Goal: Transaction & Acquisition: Book appointment/travel/reservation

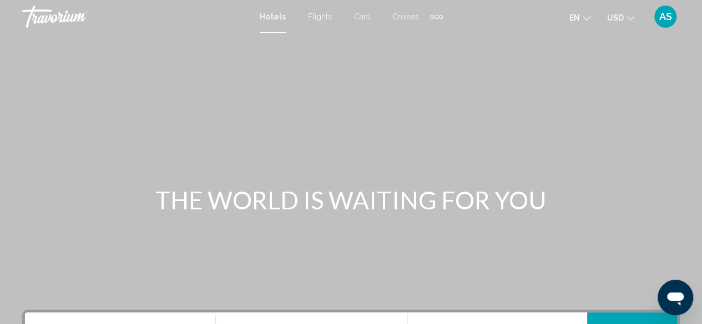
click at [398, 114] on div "Main content" at bounding box center [351, 166] width 702 height 333
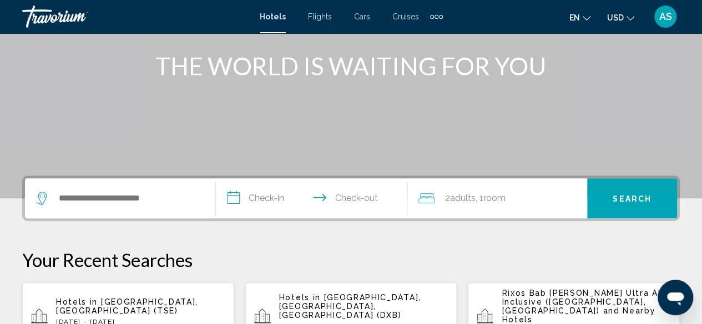
scroll to position [141, 0]
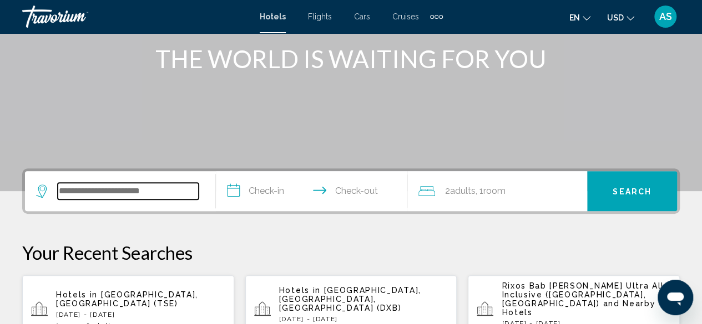
click at [62, 190] on input "Search widget" at bounding box center [128, 191] width 141 height 17
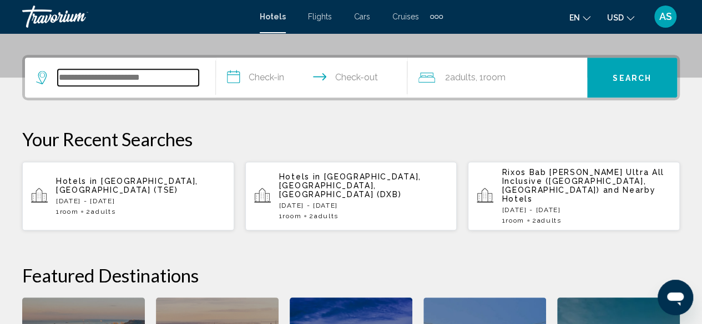
scroll to position [274, 0]
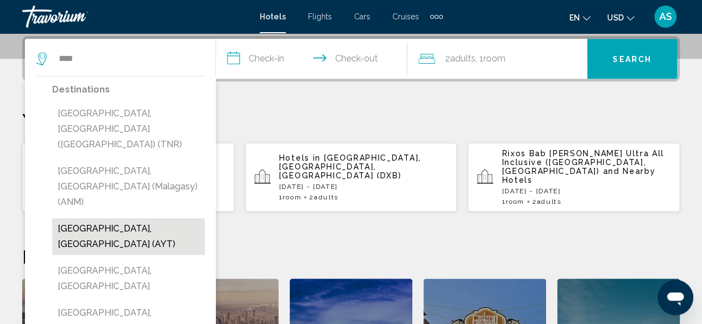
click at [109, 219] on button "[GEOGRAPHIC_DATA], [GEOGRAPHIC_DATA] (AYT)" at bounding box center [128, 237] width 153 height 37
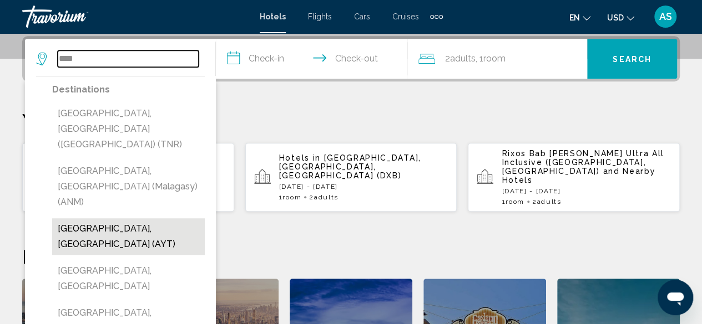
type input "**********"
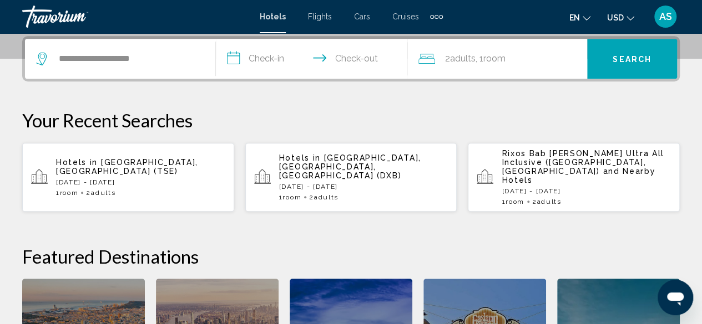
click at [264, 60] on input "**********" at bounding box center [313, 60] width 195 height 43
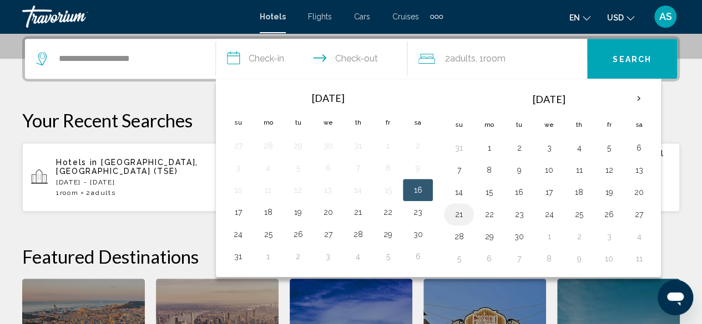
click at [453, 216] on button "21" at bounding box center [459, 215] width 18 height 16
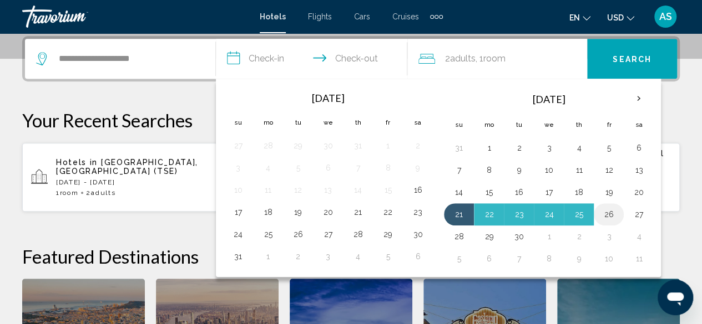
click at [605, 211] on button "26" at bounding box center [609, 215] width 18 height 16
type input "**********"
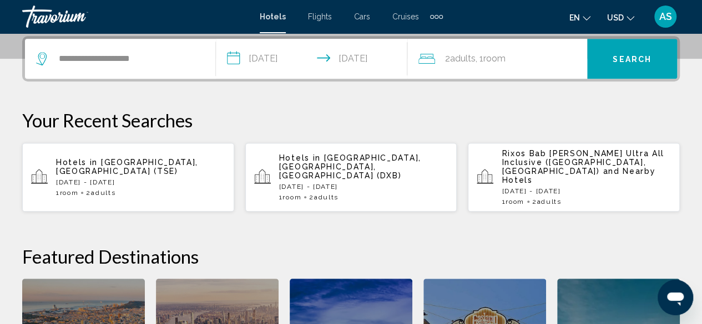
click at [627, 63] on span "Search" at bounding box center [631, 59] width 39 height 9
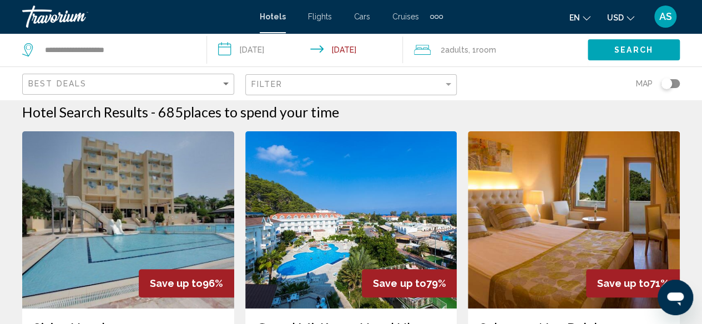
scroll to position [34, 0]
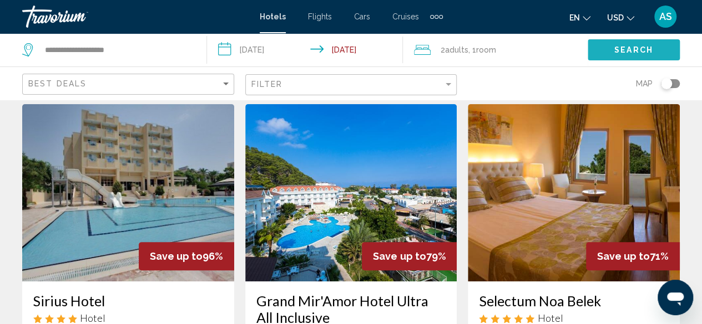
click at [629, 50] on span "Search" at bounding box center [633, 50] width 39 height 9
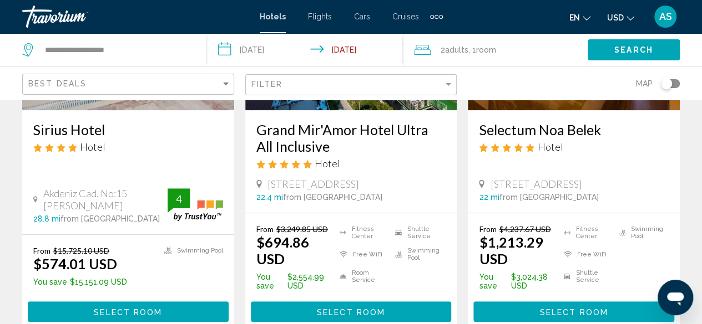
scroll to position [206, 0]
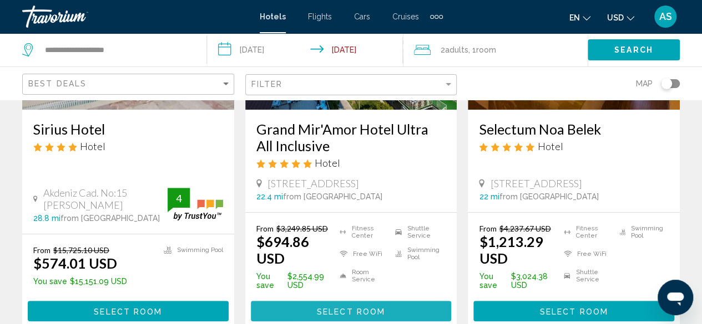
click at [303, 318] on button "Select Room" at bounding box center [351, 311] width 201 height 21
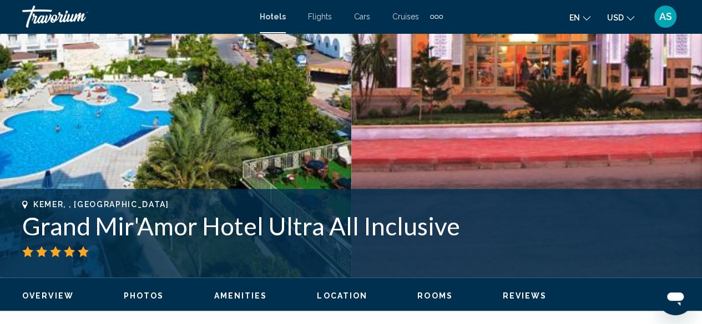
scroll to position [278, 0]
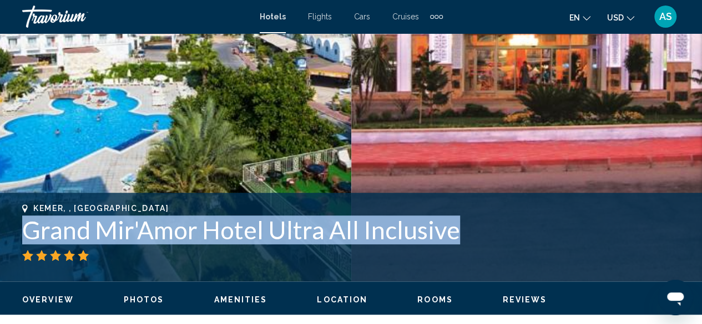
drag, startPoint x: 485, startPoint y: 219, endPoint x: 27, endPoint y: 230, distance: 458.8
click at [27, 230] on h1 "Grand Mir'Amor Hotel Ultra All Inclusive" at bounding box center [350, 230] width 657 height 29
copy h1 "Grand Mir'Amor Hotel Ultra All Inclusive"
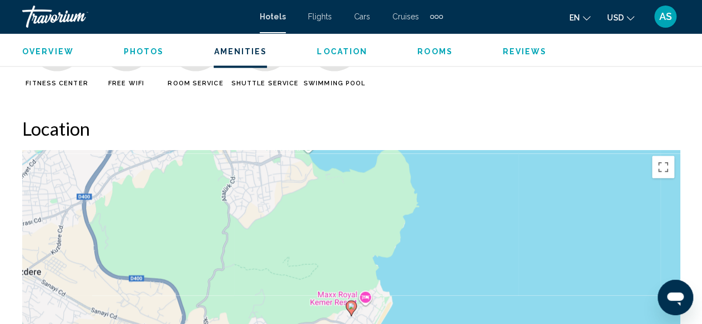
scroll to position [1161, 0]
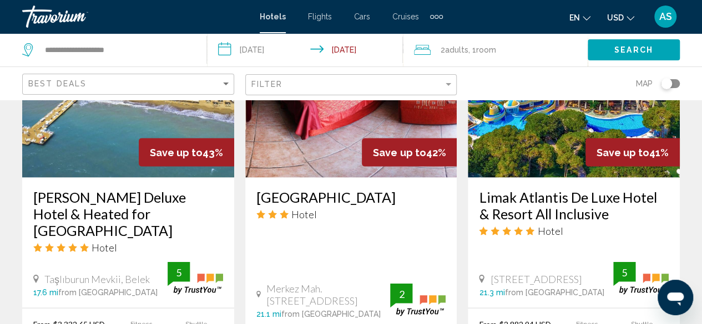
scroll to position [1012, 0]
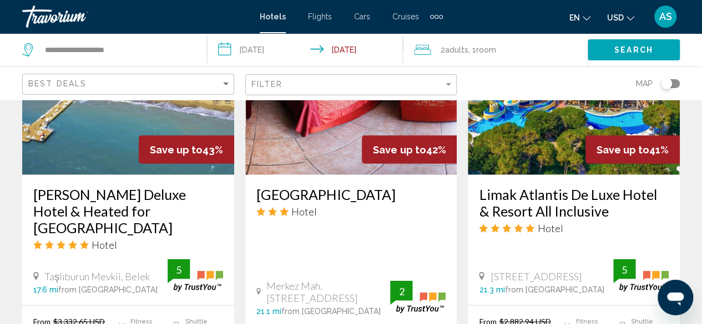
click at [39, 186] on h3 "[PERSON_NAME] Deluxe Hotel & Heated for [GEOGRAPHIC_DATA]" at bounding box center [128, 211] width 190 height 50
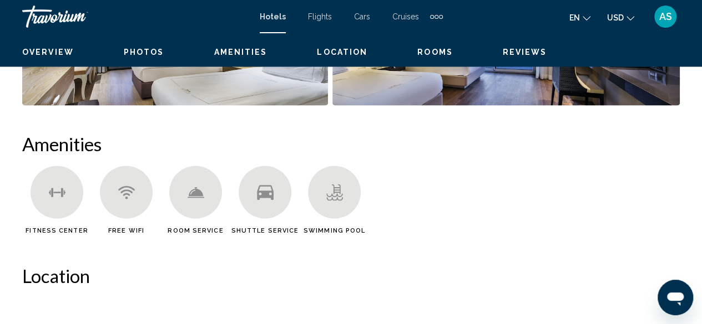
scroll to position [134, 0]
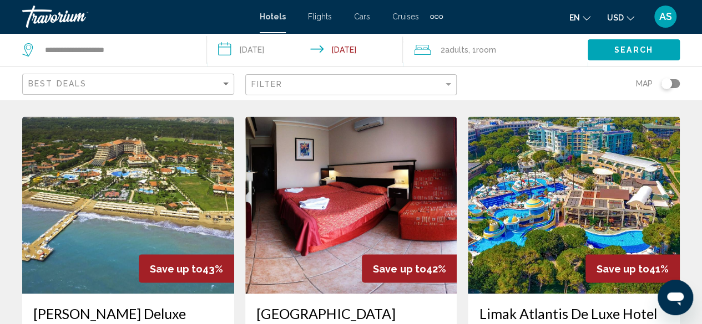
scroll to position [892, 0]
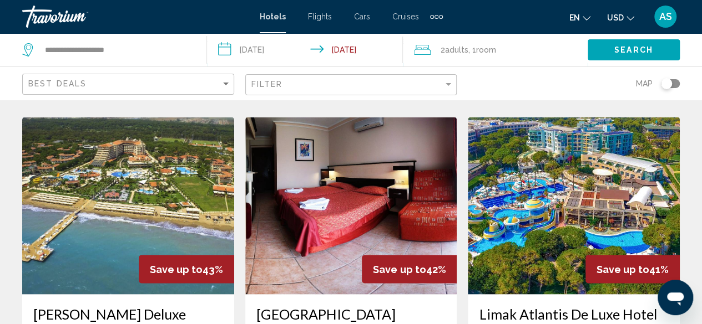
click at [98, 147] on img "Main content" at bounding box center [128, 205] width 212 height 177
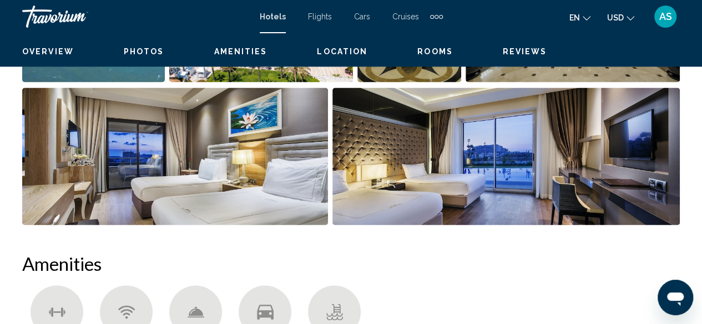
scroll to position [134, 0]
